Goal: Task Accomplishment & Management: Use online tool/utility

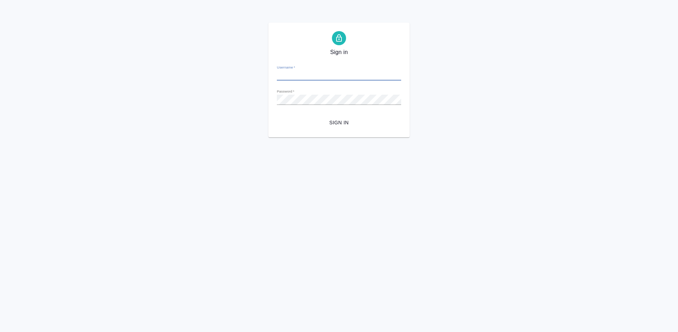
type input "m.tretyakova@awatera.com"
click at [337, 120] on span "Sign in" at bounding box center [338, 122] width 113 height 9
type input "[PERSON_NAME][EMAIL_ADDRESS][DOMAIN_NAME]"
click at [339, 124] on span "Sign in" at bounding box center [338, 122] width 113 height 9
type input "[PERSON_NAME][EMAIL_ADDRESS][DOMAIN_NAME]"
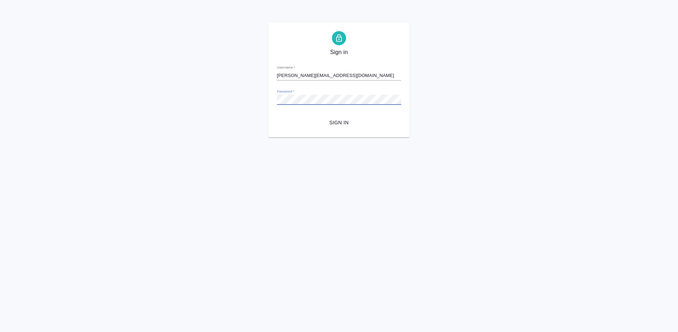
click at [258, 100] on div "Sign in Username   * [PERSON_NAME][EMAIL_ADDRESS][DOMAIN_NAME] Password   * url…" at bounding box center [339, 80] width 678 height 115
click at [347, 119] on span "Sign in" at bounding box center [338, 122] width 113 height 9
type input "[PERSON_NAME][EMAIL_ADDRESS][DOMAIN_NAME]"
click at [254, 100] on div "Sign in Username   * [PERSON_NAME][EMAIL_ADDRESS][DOMAIN_NAME] Password   * url…" at bounding box center [339, 80] width 678 height 115
click at [344, 120] on span "Sign in" at bounding box center [338, 122] width 113 height 9
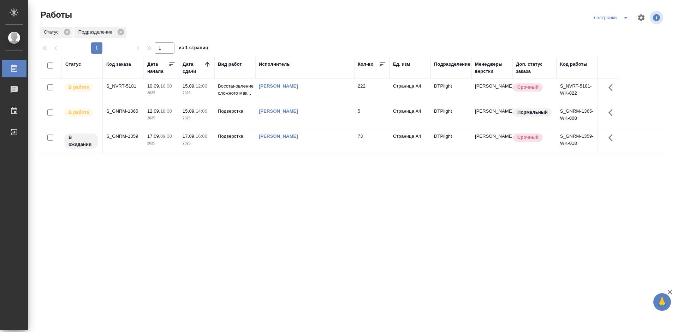
click at [229, 185] on div "Статус Код заказа Дата начала Дата сдачи Вид работ Исполнитель Кол-во Ед. изм П…" at bounding box center [352, 184] width 626 height 254
click at [122, 109] on div "S_GNRM-1365" at bounding box center [123, 111] width 34 height 7
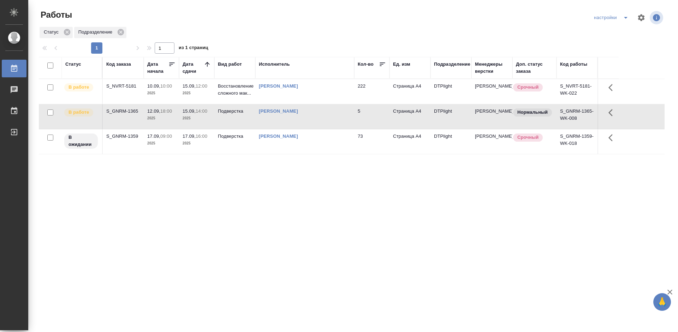
click at [122, 109] on div "S_GNRM-1365" at bounding box center [123, 111] width 34 height 7
click at [162, 133] on span "17.09, 09:00" at bounding box center [161, 136] width 28 height 7
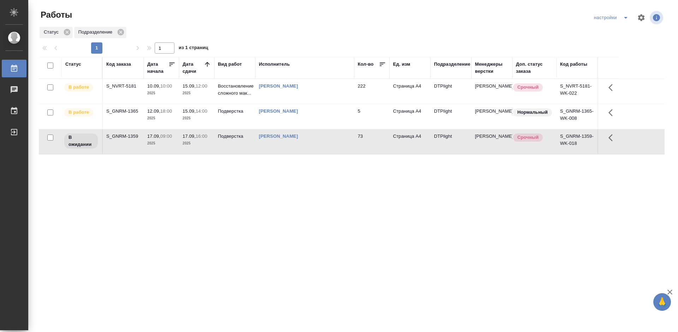
click at [162, 133] on span "17.09, 09:00" at bounding box center [161, 136] width 28 height 7
click at [121, 108] on div "S_GNRM-1365" at bounding box center [123, 111] width 34 height 7
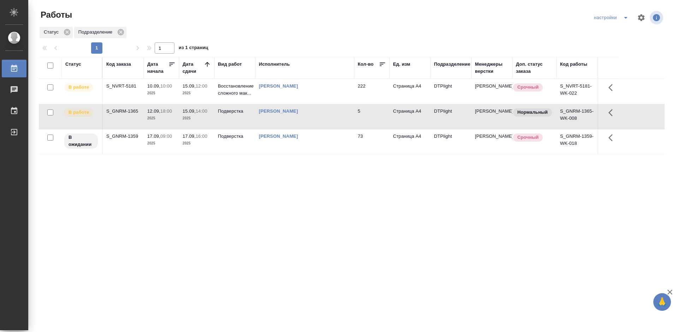
click at [121, 108] on div "S_GNRM-1365" at bounding box center [123, 111] width 34 height 7
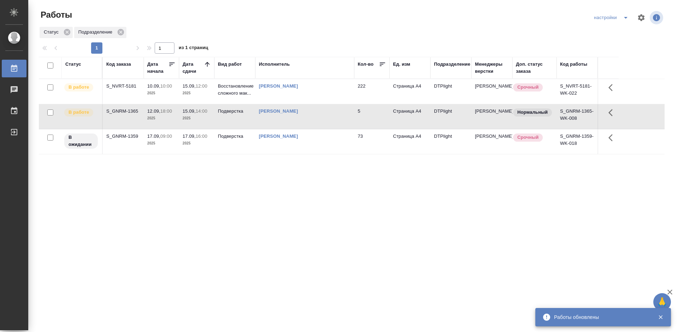
click at [125, 90] on td "S_NVRT-5181" at bounding box center [123, 91] width 41 height 25
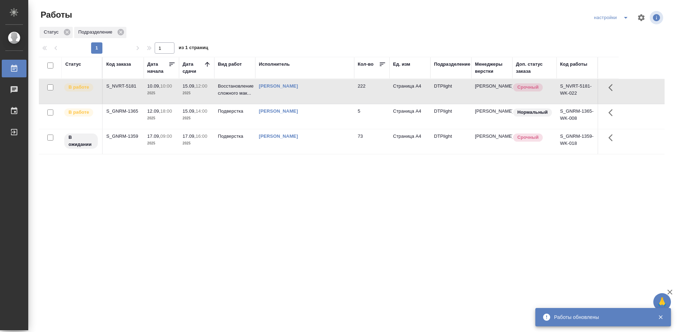
click at [125, 90] on td "S_NVRT-5181" at bounding box center [123, 91] width 41 height 25
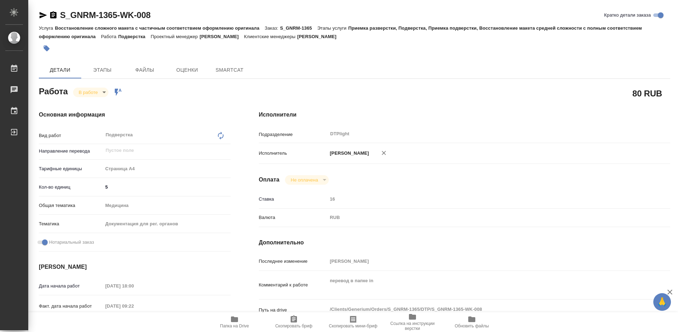
type textarea "x"
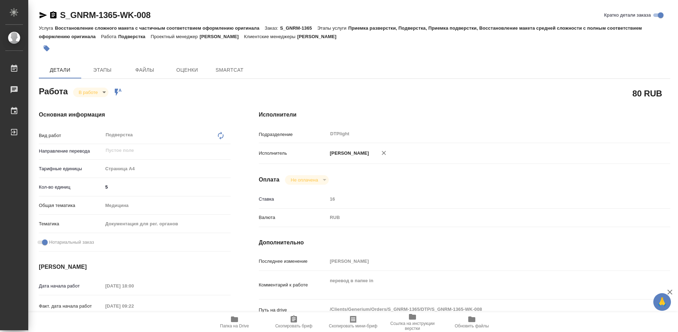
type textarea "x"
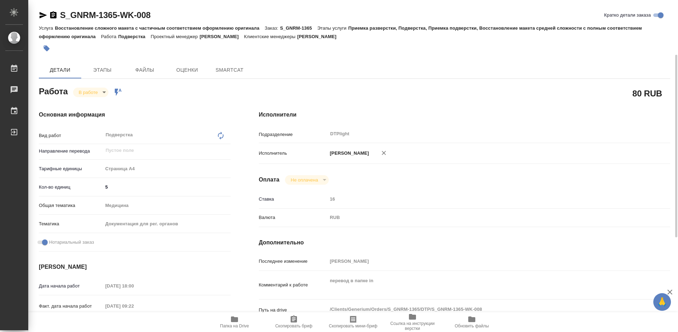
scroll to position [71, 0]
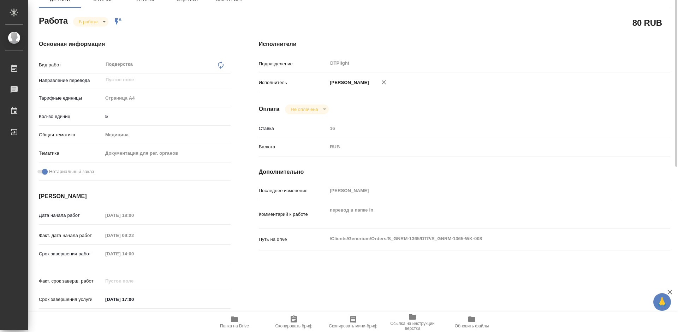
type textarea "x"
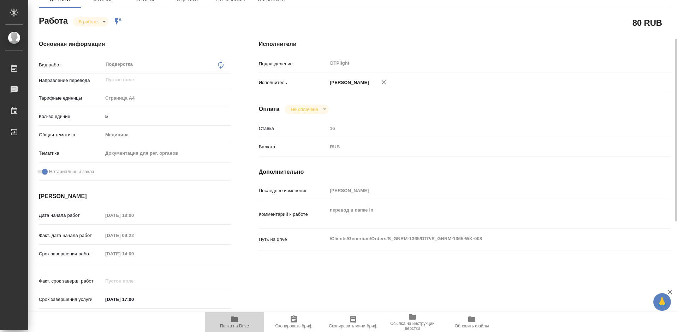
click at [238, 320] on icon "button" at bounding box center [234, 319] width 7 height 6
type textarea "x"
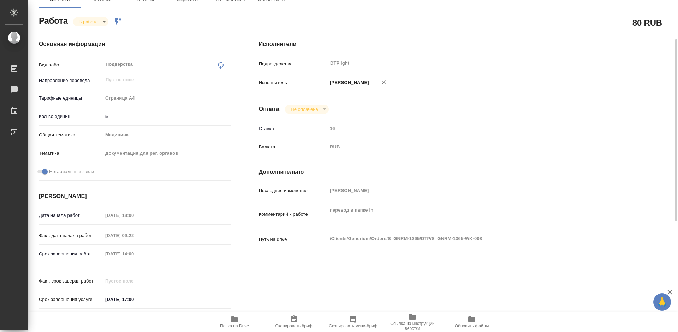
type textarea "x"
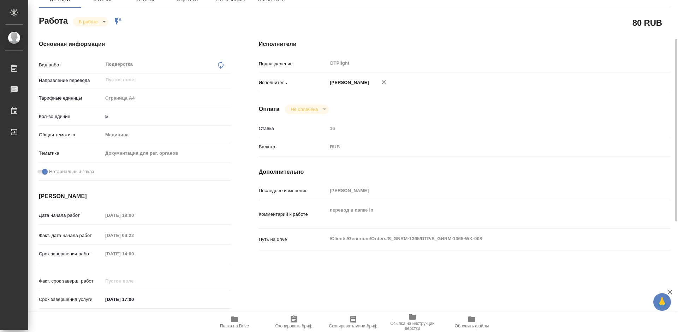
type textarea "x"
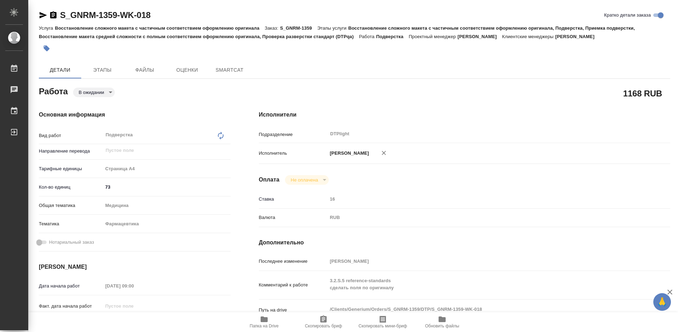
type textarea "x"
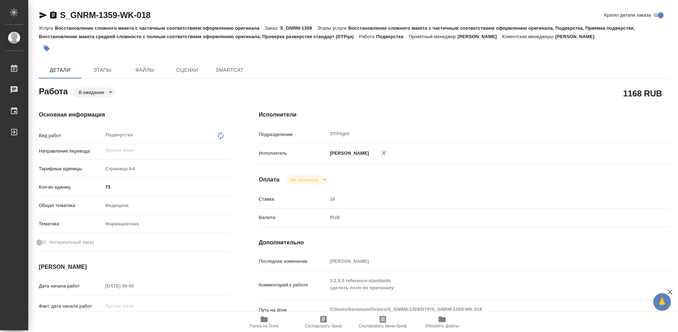
type textarea "x"
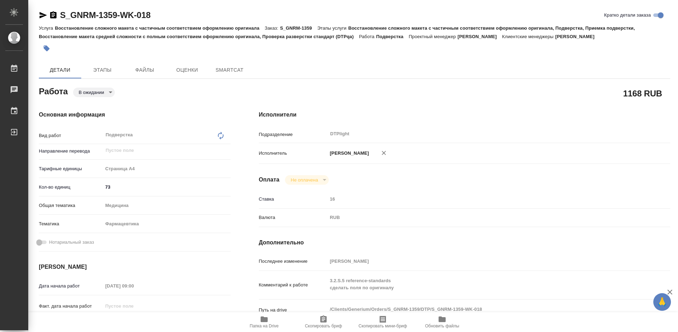
type textarea "x"
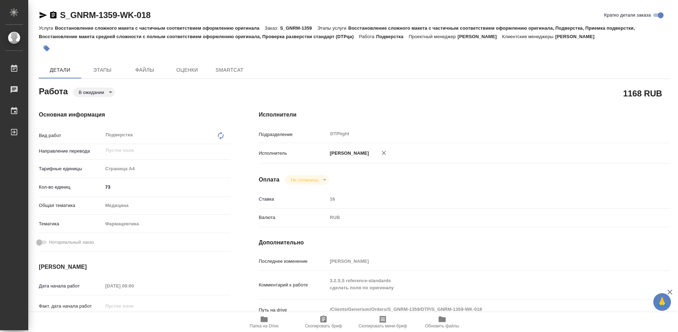
type textarea "x"
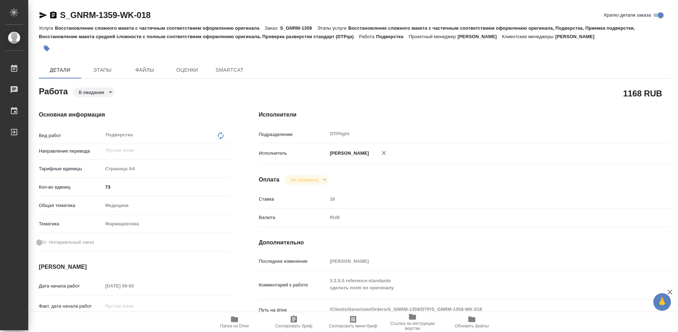
type textarea "x"
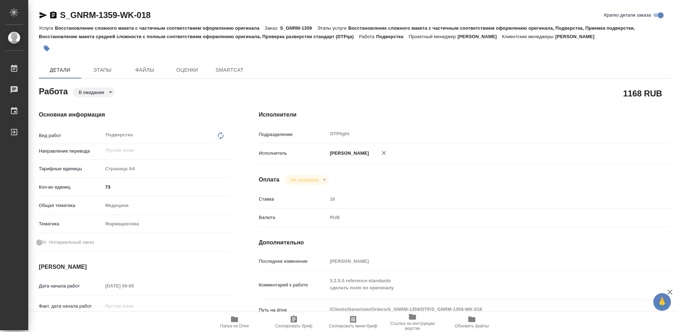
type textarea "x"
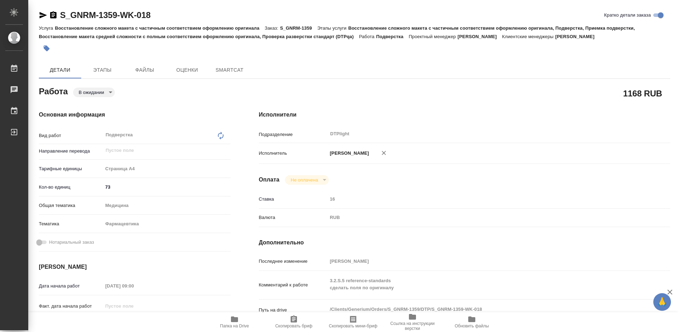
type textarea "x"
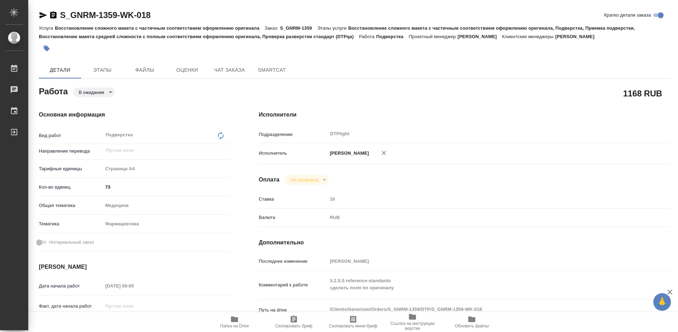
type textarea "x"
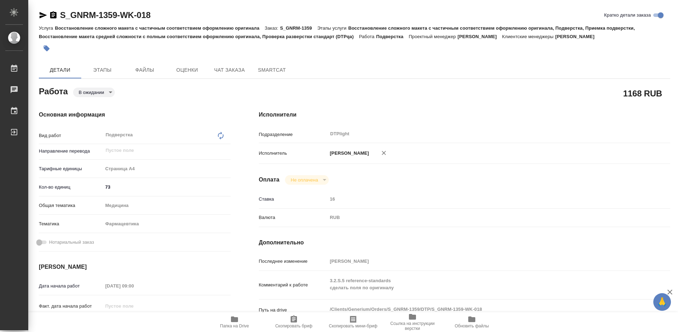
type textarea "x"
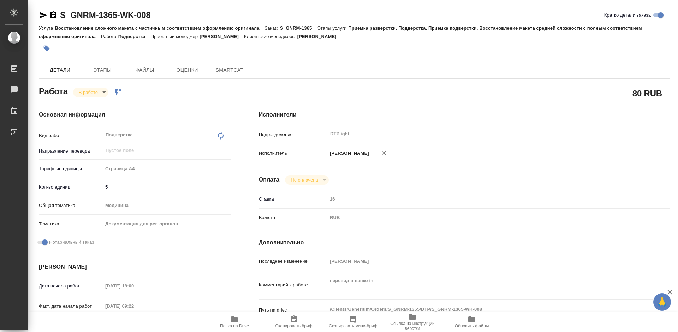
type textarea "x"
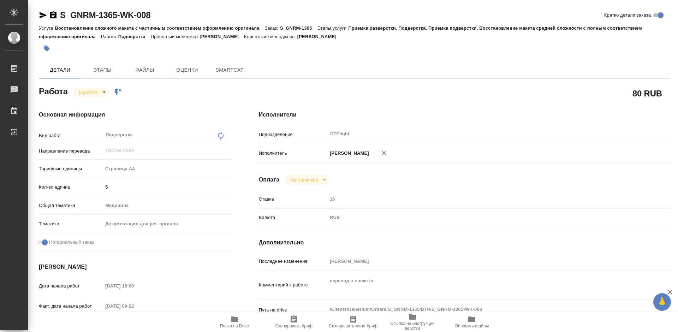
type textarea "x"
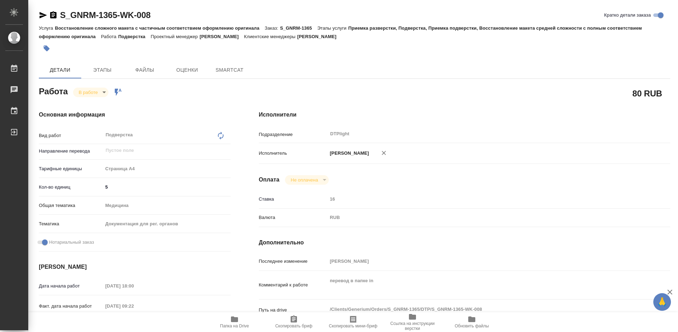
type textarea "x"
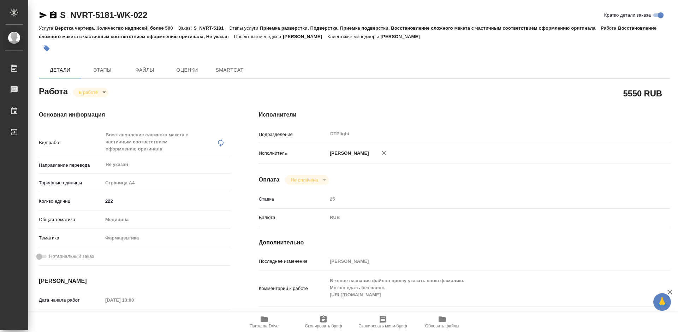
type textarea "x"
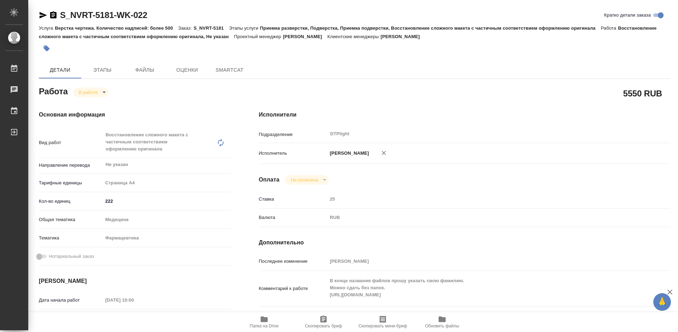
type textarea "x"
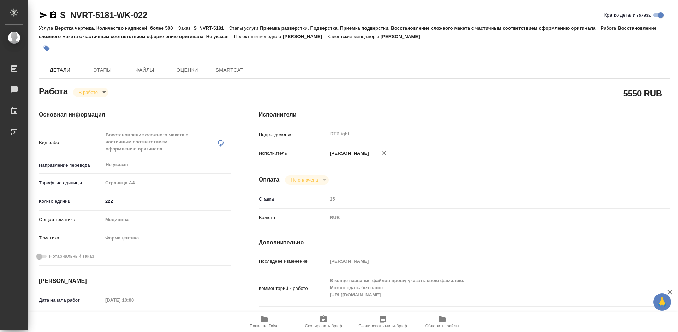
type textarea "x"
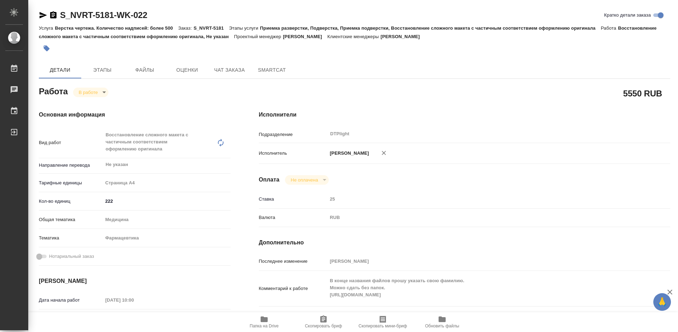
type textarea "x"
